Goal: Task Accomplishment & Management: Complete application form

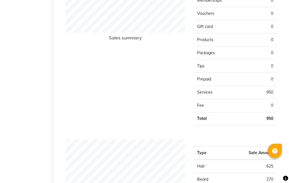
select select "service"
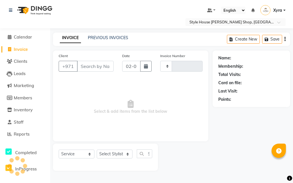
type input "0927"
select select "8421"
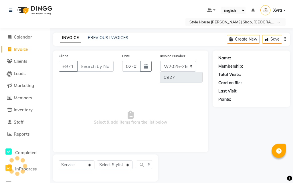
scroll to position [7, 0]
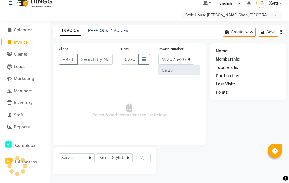
click at [93, 60] on input "Client" at bounding box center [94, 59] width 35 height 11
click at [109, 59] on input "Client" at bounding box center [94, 59] width 35 height 11
click at [93, 58] on input "Client" at bounding box center [94, 59] width 35 height 11
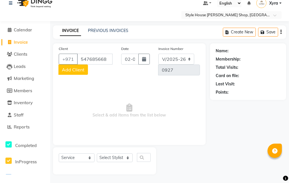
type input "547685668"
click at [71, 70] on span "Add Client" at bounding box center [73, 70] width 23 height 6
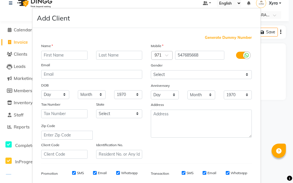
click at [69, 55] on input "text" at bounding box center [64, 55] width 46 height 9
type input "shujad"
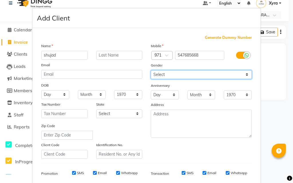
click at [177, 74] on select "Select [DEMOGRAPHIC_DATA] [DEMOGRAPHIC_DATA] Other Prefer Not To Say" at bounding box center [201, 74] width 101 height 9
select select "[DEMOGRAPHIC_DATA]"
click at [151, 70] on select "Select [DEMOGRAPHIC_DATA] [DEMOGRAPHIC_DATA] Other Prefer Not To Say" at bounding box center [201, 74] width 101 height 9
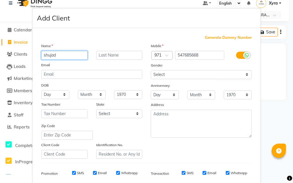
click at [48, 55] on input "shujad" at bounding box center [64, 55] width 46 height 9
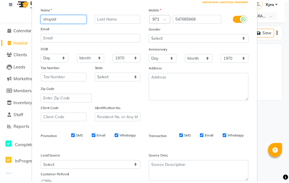
scroll to position [81, 0]
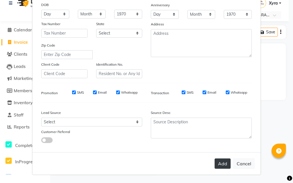
type input "shuyad"
click at [216, 165] on button "Add" at bounding box center [222, 164] width 16 height 10
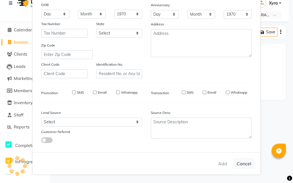
select select
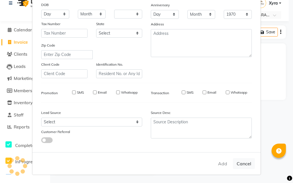
select select
checkbox input "false"
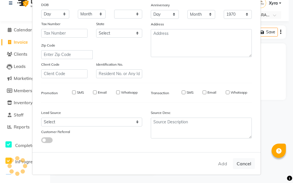
checkbox input "false"
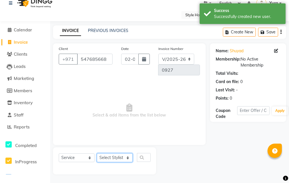
click at [118, 160] on select "Select Stylist [PERSON_NAME] ABDELHANIN [PERSON_NAME] [PERSON_NAME] [PERSON_NAM…" at bounding box center [115, 158] width 36 height 9
select select "83273"
click at [97, 154] on select "Select Stylist [PERSON_NAME] ABDELHANIN [PERSON_NAME] [PERSON_NAME] [PERSON_NAM…" at bounding box center [115, 158] width 36 height 9
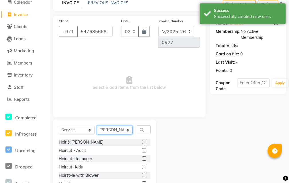
scroll to position [64, 0]
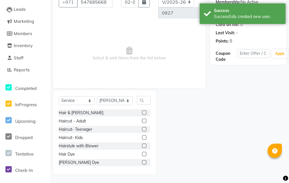
click at [142, 112] on label at bounding box center [144, 113] width 4 height 4
click at [142, 112] on input "checkbox" at bounding box center [144, 113] width 4 height 4
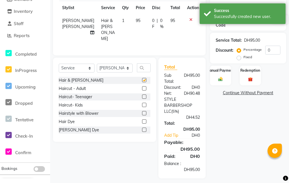
checkbox input "false"
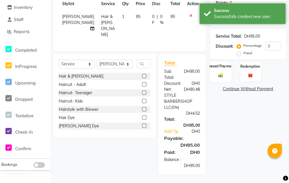
click at [216, 62] on div "Manual Payment" at bounding box center [220, 71] width 22 height 21
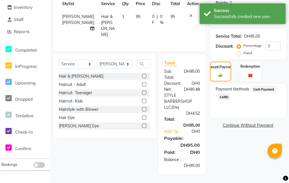
click at [260, 86] on span "Cash Payment" at bounding box center [263, 89] width 25 height 7
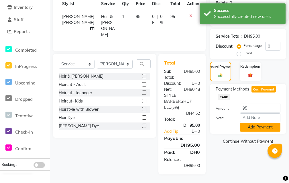
click at [258, 123] on button "Add Payment" at bounding box center [260, 127] width 40 height 9
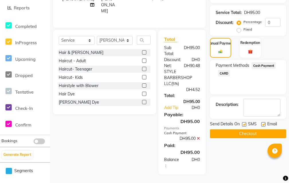
scroll to position [143, 0]
click at [241, 130] on button "Checkout" at bounding box center [248, 134] width 76 height 9
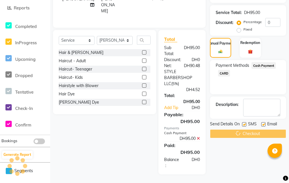
click at [241, 130] on div "Checkout" at bounding box center [248, 134] width 76 height 9
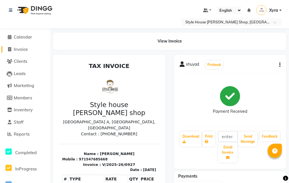
click at [30, 49] on link "Invoice" at bounding box center [24, 49] width 47 height 7
select select "service"
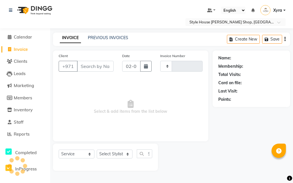
type input "0928"
select select "8421"
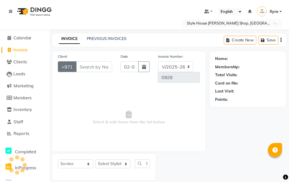
scroll to position [7, 0]
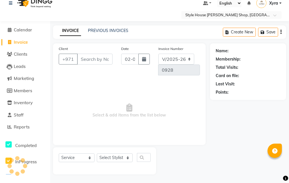
click at [98, 56] on input "Client" at bounding box center [94, 59] width 35 height 11
type input "525514789"
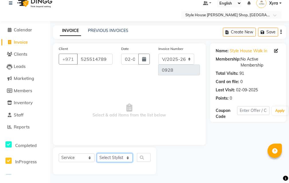
click at [121, 156] on select "Select Stylist [PERSON_NAME] ABDELHANIN [PERSON_NAME] [PERSON_NAME] [PERSON_NAM…" at bounding box center [115, 158] width 36 height 9
select select "86094"
click at [97, 154] on select "Select Stylist [PERSON_NAME] ABDELHANIN [PERSON_NAME] [PERSON_NAME] [PERSON_NAM…" at bounding box center [115, 158] width 36 height 9
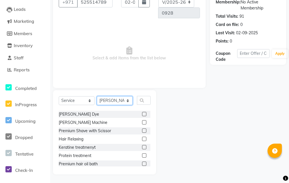
scroll to position [53, 0]
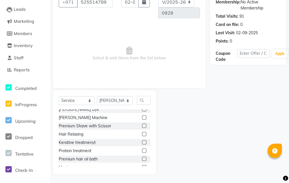
click at [142, 126] on label at bounding box center [144, 126] width 4 height 4
click at [142, 126] on input "checkbox" at bounding box center [144, 126] width 4 height 4
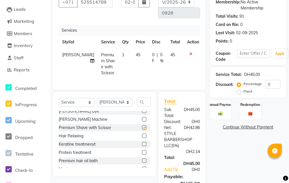
checkbox input "false"
click at [220, 110] on div "Manual Payment" at bounding box center [220, 110] width 22 height 21
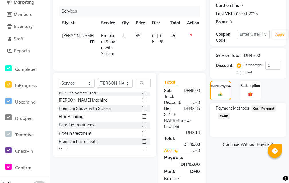
scroll to position [107, 0]
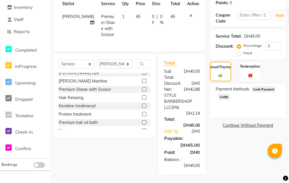
click at [222, 94] on span "CARD" at bounding box center [224, 97] width 12 height 7
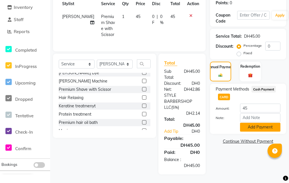
click at [268, 126] on button "Add Payment" at bounding box center [260, 127] width 40 height 9
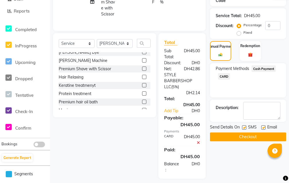
scroll to position [132, 0]
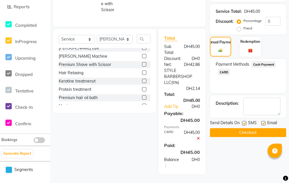
click at [257, 131] on button "Checkout" at bounding box center [248, 132] width 76 height 9
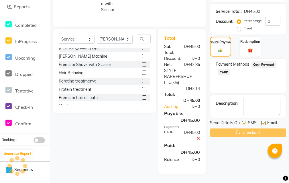
click at [257, 130] on div "Checkout" at bounding box center [248, 132] width 76 height 9
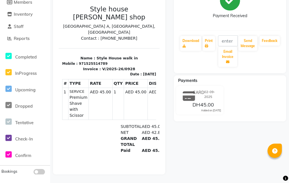
scroll to position [100, 0]
click at [21, 36] on span "Reports" at bounding box center [22, 38] width 16 height 5
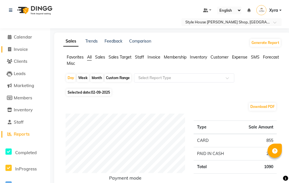
click at [27, 48] on span "Invoice" at bounding box center [21, 49] width 14 height 5
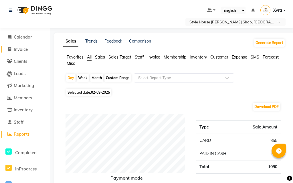
select select "service"
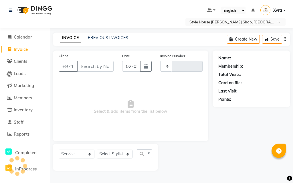
type input "0929"
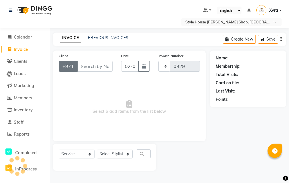
scroll to position [7, 0]
select select "8421"
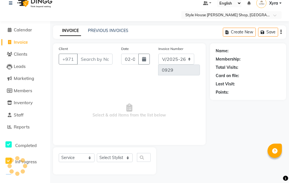
click at [90, 60] on input "Client" at bounding box center [94, 59] width 35 height 11
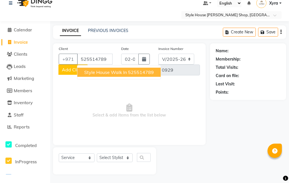
type input "525514789"
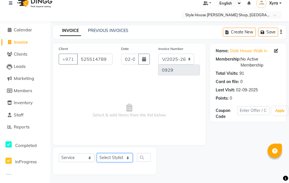
click at [118, 159] on select "Select Stylist [PERSON_NAME] ABDELHANIN [PERSON_NAME] [PERSON_NAME] [PERSON_NAM…" at bounding box center [115, 158] width 36 height 9
select select "83273"
click at [97, 154] on select "Select Stylist [PERSON_NAME] ABDELHANIN [PERSON_NAME] [PERSON_NAME] [PERSON_NAM…" at bounding box center [115, 158] width 36 height 9
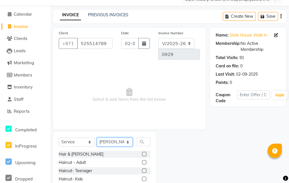
scroll to position [64, 0]
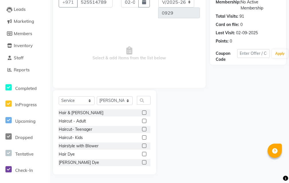
click at [142, 123] on label at bounding box center [144, 121] width 4 height 4
click at [142, 123] on input "checkbox" at bounding box center [144, 122] width 4 height 4
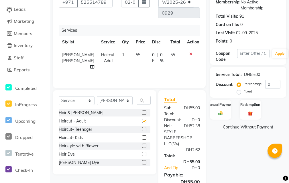
checkbox input "false"
click at [218, 119] on div "Manual Payment" at bounding box center [220, 110] width 22 height 21
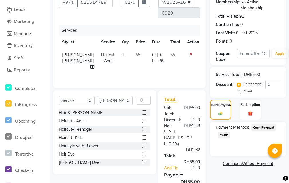
click at [225, 137] on span "CARD" at bounding box center [224, 135] width 12 height 7
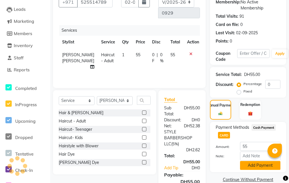
click at [257, 168] on button "Add Payment" at bounding box center [260, 165] width 40 height 9
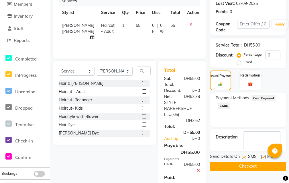
scroll to position [122, 0]
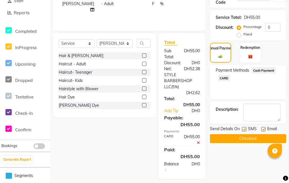
click at [244, 140] on button "Checkout" at bounding box center [248, 138] width 76 height 9
drag, startPoint x: 244, startPoint y: 140, endPoint x: 249, endPoint y: 146, distance: 8.8
click at [247, 145] on div "Name: Style House Walk In Membership: No Active Membership Total Visits: 91 Car…" at bounding box center [250, 54] width 80 height 250
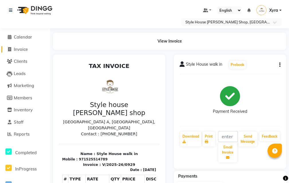
click at [30, 51] on link "Invoice" at bounding box center [24, 49] width 47 height 7
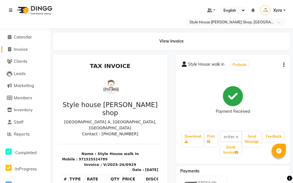
select select "8421"
select select "service"
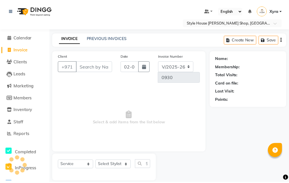
scroll to position [7, 0]
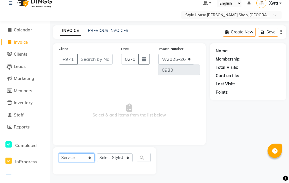
click at [88, 158] on select "Select Service Product Membership Package Voucher Prepaid Gift Card" at bounding box center [77, 158] width 36 height 9
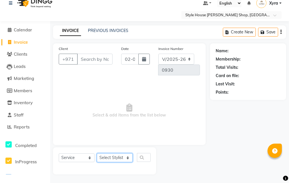
click at [112, 161] on select "Select Stylist [PERSON_NAME] ABDELHANIN [PERSON_NAME] [PERSON_NAME] [PERSON_NAM…" at bounding box center [115, 158] width 36 height 9
select select "83272"
click at [97, 154] on select "Select Stylist [PERSON_NAME] ABDELHANIN [PERSON_NAME] [PERSON_NAME] [PERSON_NAM…" at bounding box center [115, 158] width 36 height 9
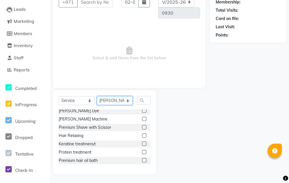
scroll to position [79, 0]
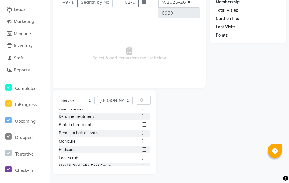
click at [142, 152] on label at bounding box center [144, 150] width 4 height 4
click at [142, 152] on input "checkbox" at bounding box center [144, 150] width 4 height 4
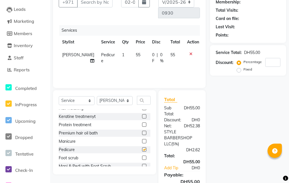
checkbox input "false"
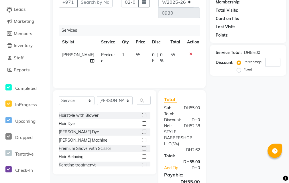
scroll to position [0, 0]
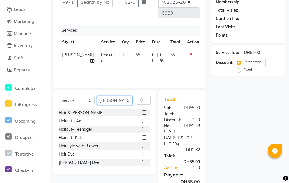
click at [122, 101] on select "Select Stylist [PERSON_NAME] ABDELHANIN [PERSON_NAME] [PERSON_NAME] [PERSON_NAM…" at bounding box center [115, 100] width 36 height 9
select select "83270"
click at [97, 96] on select "Select Stylist [PERSON_NAME] ABDELHANIN [PERSON_NAME] [PERSON_NAME] [PERSON_NAM…" at bounding box center [115, 100] width 36 height 9
click at [142, 113] on label at bounding box center [144, 113] width 4 height 4
click at [142, 113] on input "checkbox" at bounding box center [144, 113] width 4 height 4
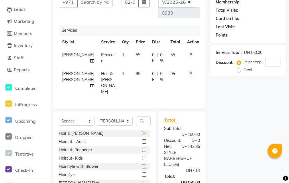
checkbox input "false"
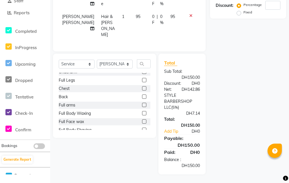
scroll to position [208, 0]
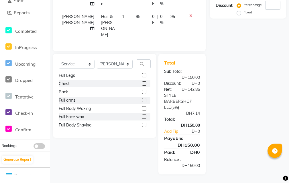
click at [142, 125] on label at bounding box center [144, 125] width 4 height 4
click at [142, 125] on input "checkbox" at bounding box center [144, 126] width 4 height 4
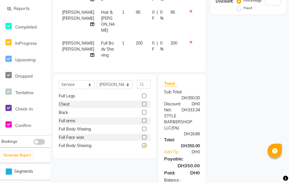
checkbox input "false"
click at [142, 140] on label at bounding box center [144, 137] width 4 height 4
click at [142, 140] on input "checkbox" at bounding box center [144, 138] width 4 height 4
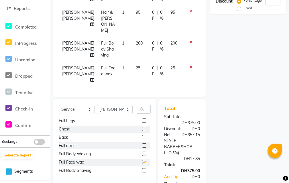
checkbox input "false"
drag, startPoint x: 139, startPoint y: 162, endPoint x: 139, endPoint y: 159, distance: 3.2
click at [142, 148] on label at bounding box center [144, 146] width 4 height 4
click at [142, 148] on input "checkbox" at bounding box center [144, 146] width 4 height 4
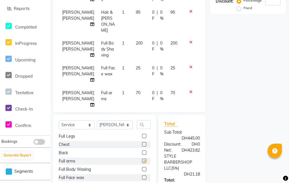
checkbox input "false"
click at [142, 152] on label at bounding box center [144, 153] width 4 height 4
click at [142, 152] on input "checkbox" at bounding box center [144, 153] width 4 height 4
checkbox input "false"
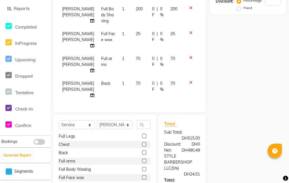
scroll to position [63, 0]
click at [189, 56] on icon at bounding box center [190, 58] width 3 height 4
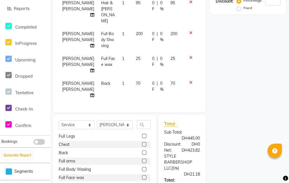
scroll to position [32, 0]
click at [189, 56] on icon at bounding box center [190, 58] width 3 height 4
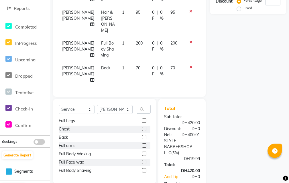
click at [189, 43] on icon at bounding box center [190, 42] width 3 height 4
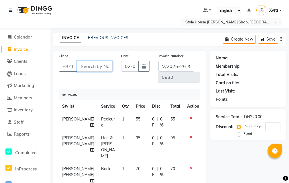
click at [104, 71] on input "Client" at bounding box center [94, 66] width 35 height 11
type input "s"
type input "0"
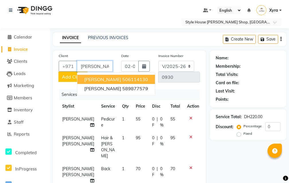
click at [132, 83] on button "[PERSON_NAME] 506114130" at bounding box center [116, 79] width 78 height 9
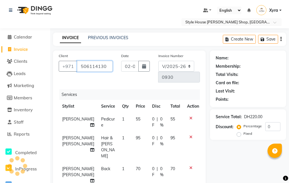
type input "506114130"
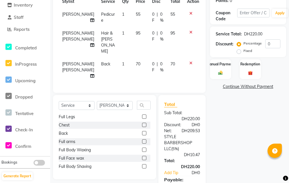
scroll to position [143, 0]
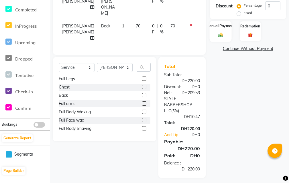
click at [222, 35] on img at bounding box center [220, 34] width 8 height 5
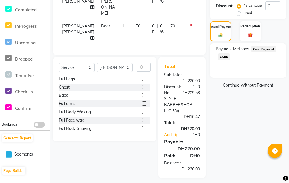
click at [228, 57] on span "CARD" at bounding box center [224, 56] width 12 height 7
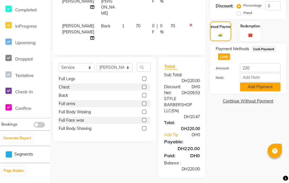
click at [263, 88] on button "Add Payment" at bounding box center [260, 87] width 40 height 9
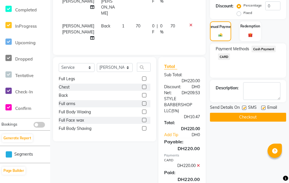
click at [240, 117] on button "Checkout" at bounding box center [248, 117] width 76 height 9
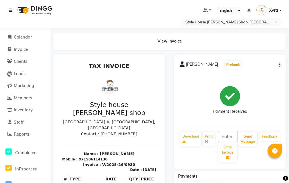
scroll to position [116, 0]
